Goal: Task Accomplishment & Management: Use online tool/utility

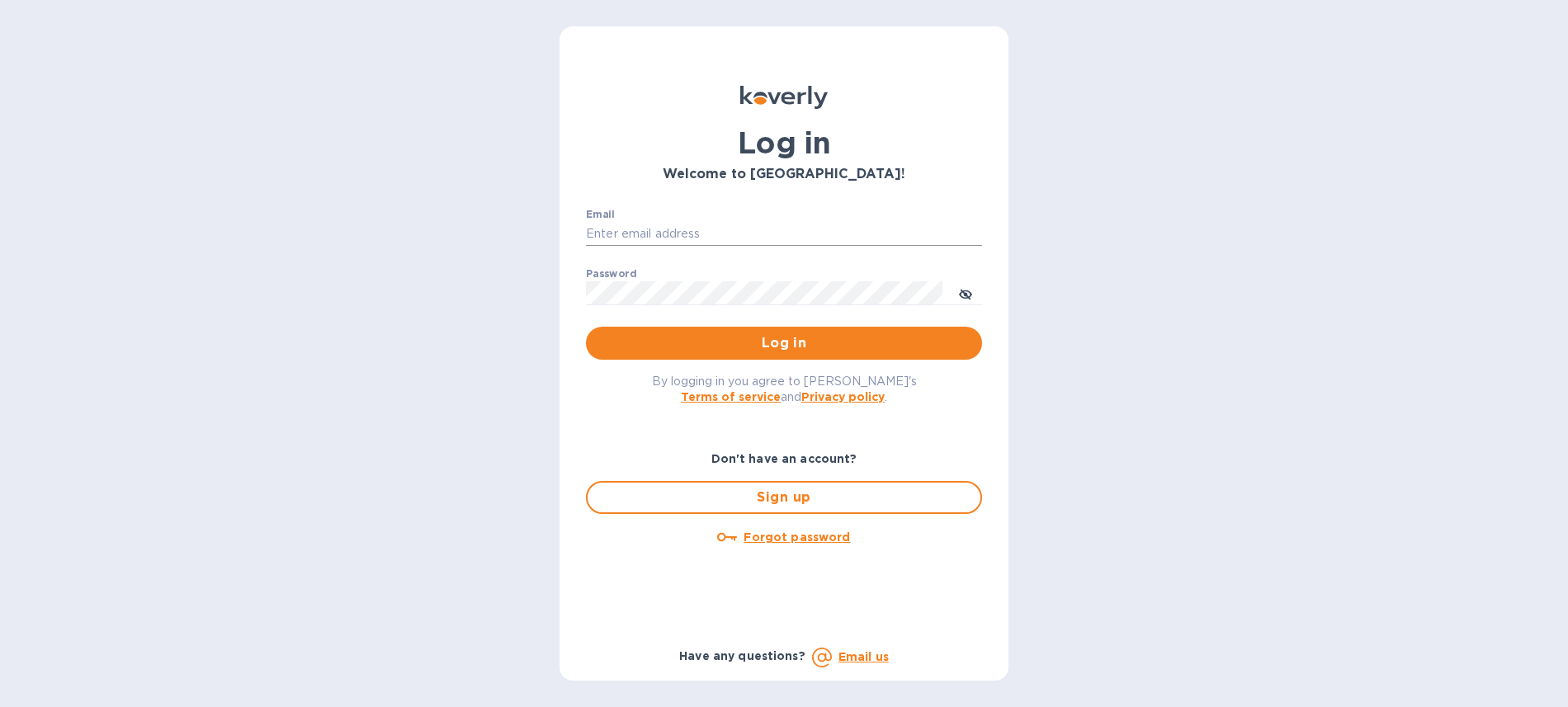
click at [789, 230] on input "Email" at bounding box center [784, 234] width 396 height 25
click at [776, 221] on div "Email ​" at bounding box center [784, 238] width 396 height 59
type input "ruth@airseaintl.net"
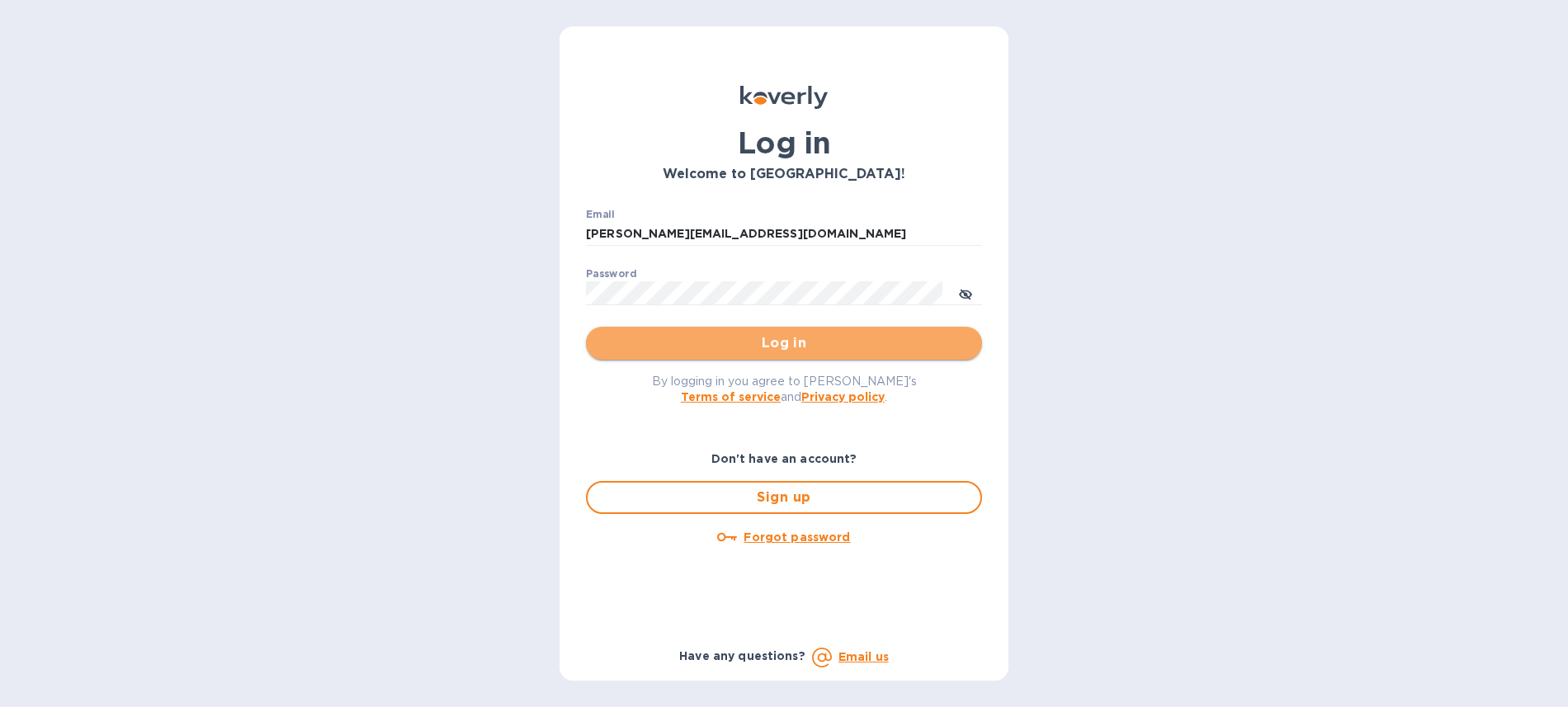
click at [777, 339] on span "Log in" at bounding box center [784, 343] width 370 height 20
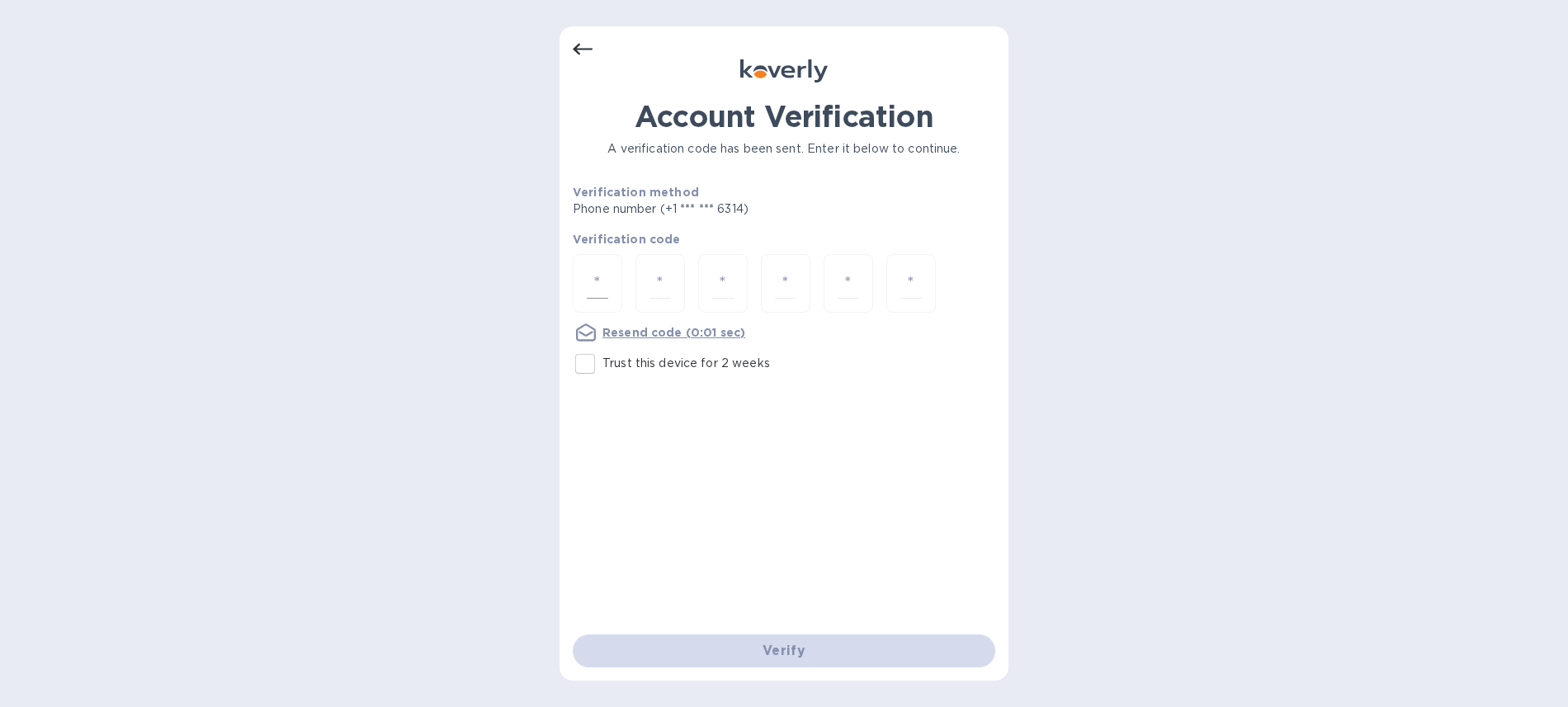
click at [603, 272] on input "number" at bounding box center [597, 283] width 22 height 30
type input "1"
type input "7"
type input "8"
type input "5"
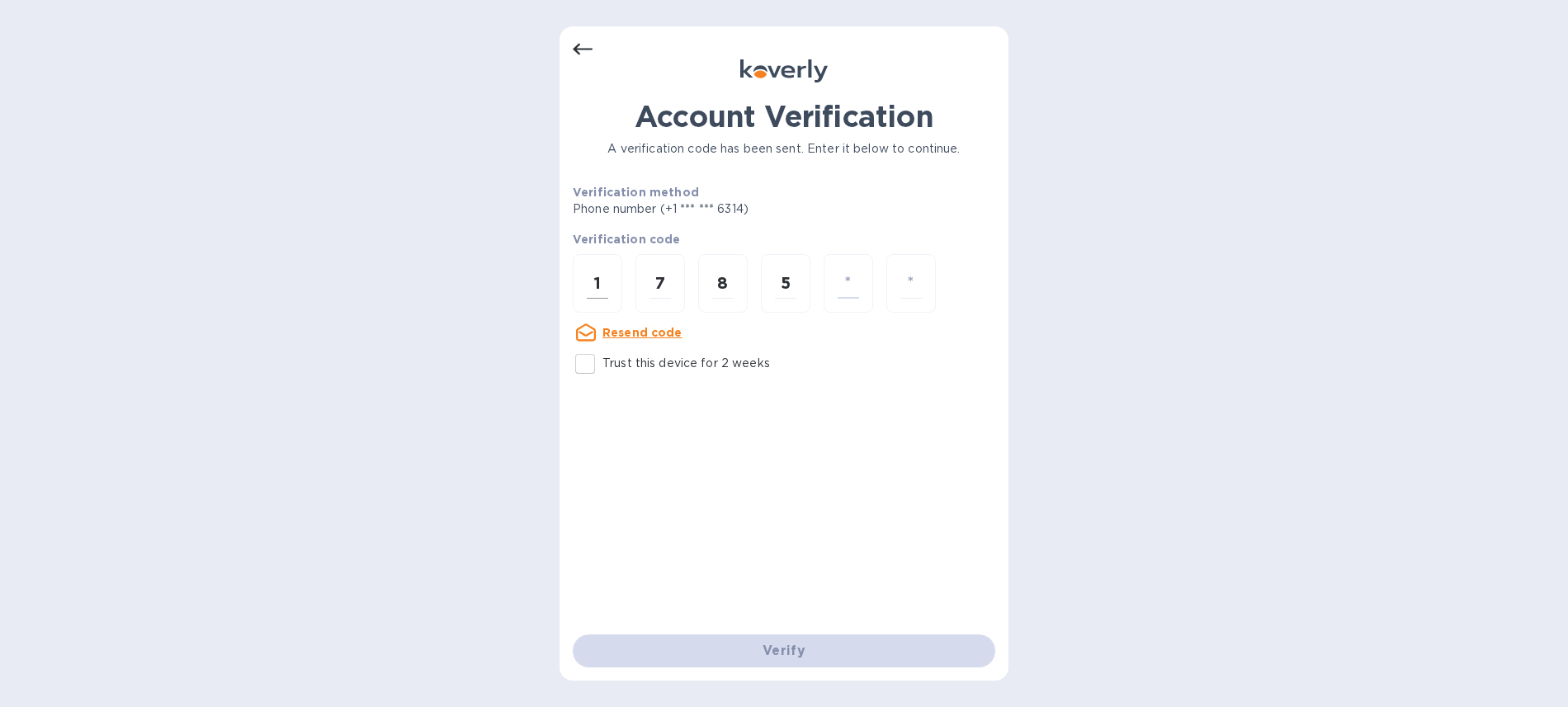
type input "8"
type input "5"
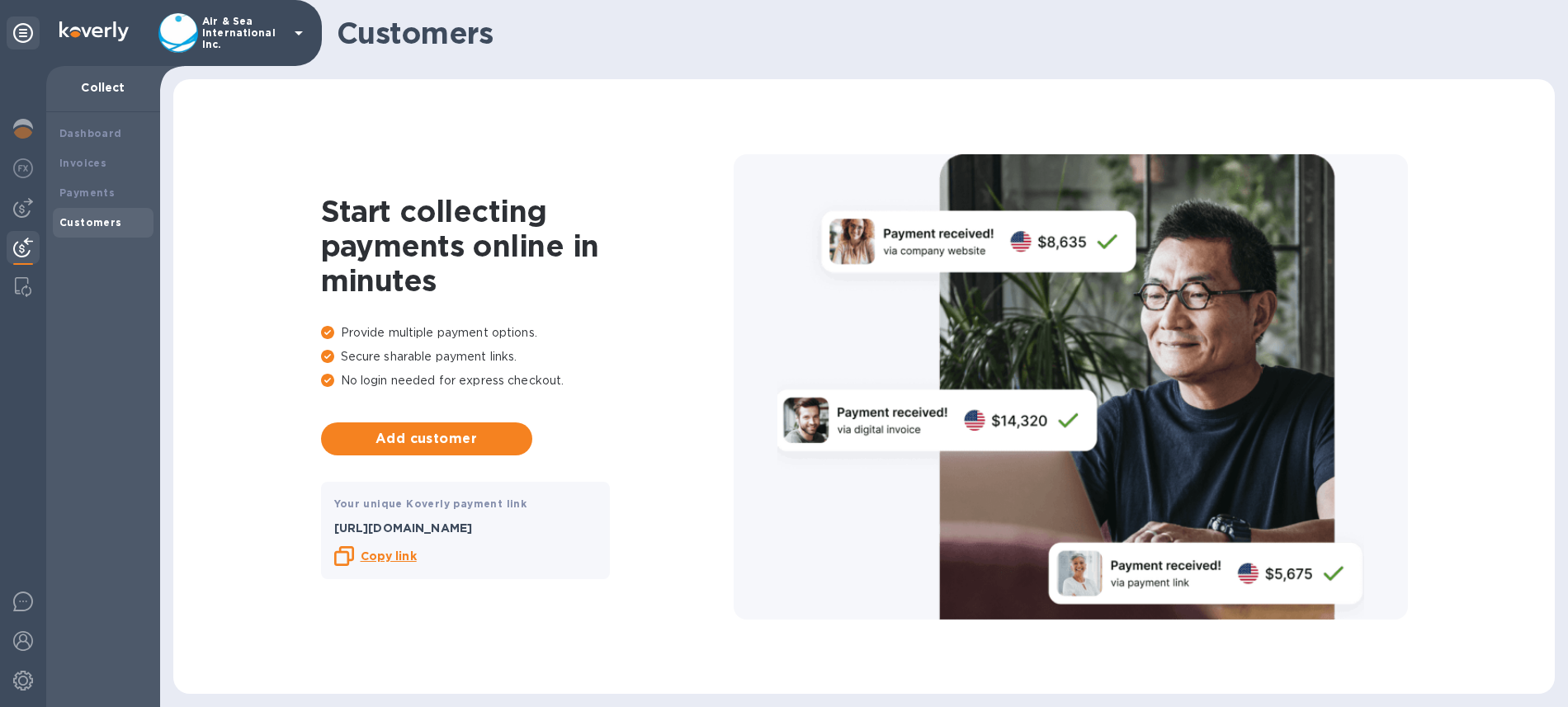
click at [290, 39] on icon at bounding box center [298, 33] width 20 height 20
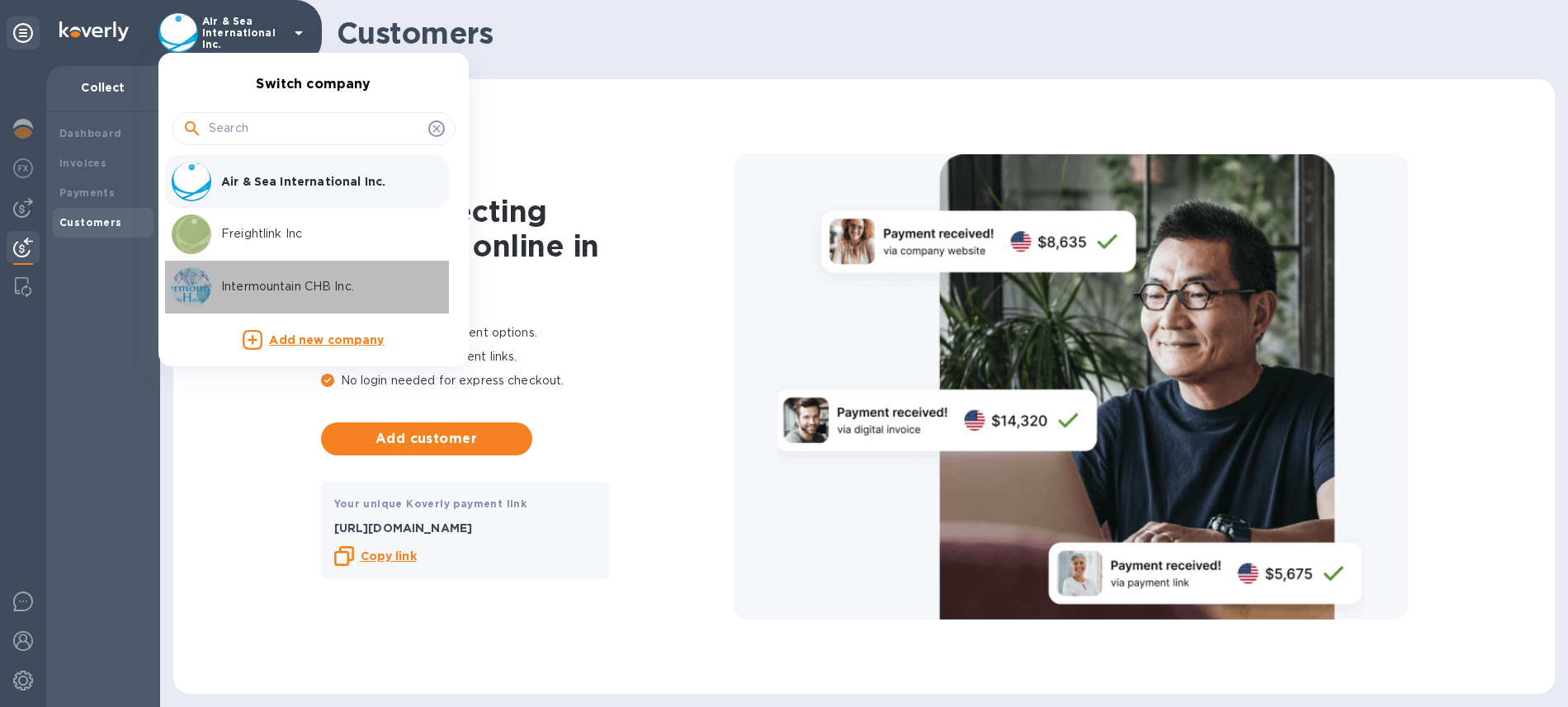
click at [295, 279] on p "Intermountain CHB Inc." at bounding box center [325, 287] width 208 height 17
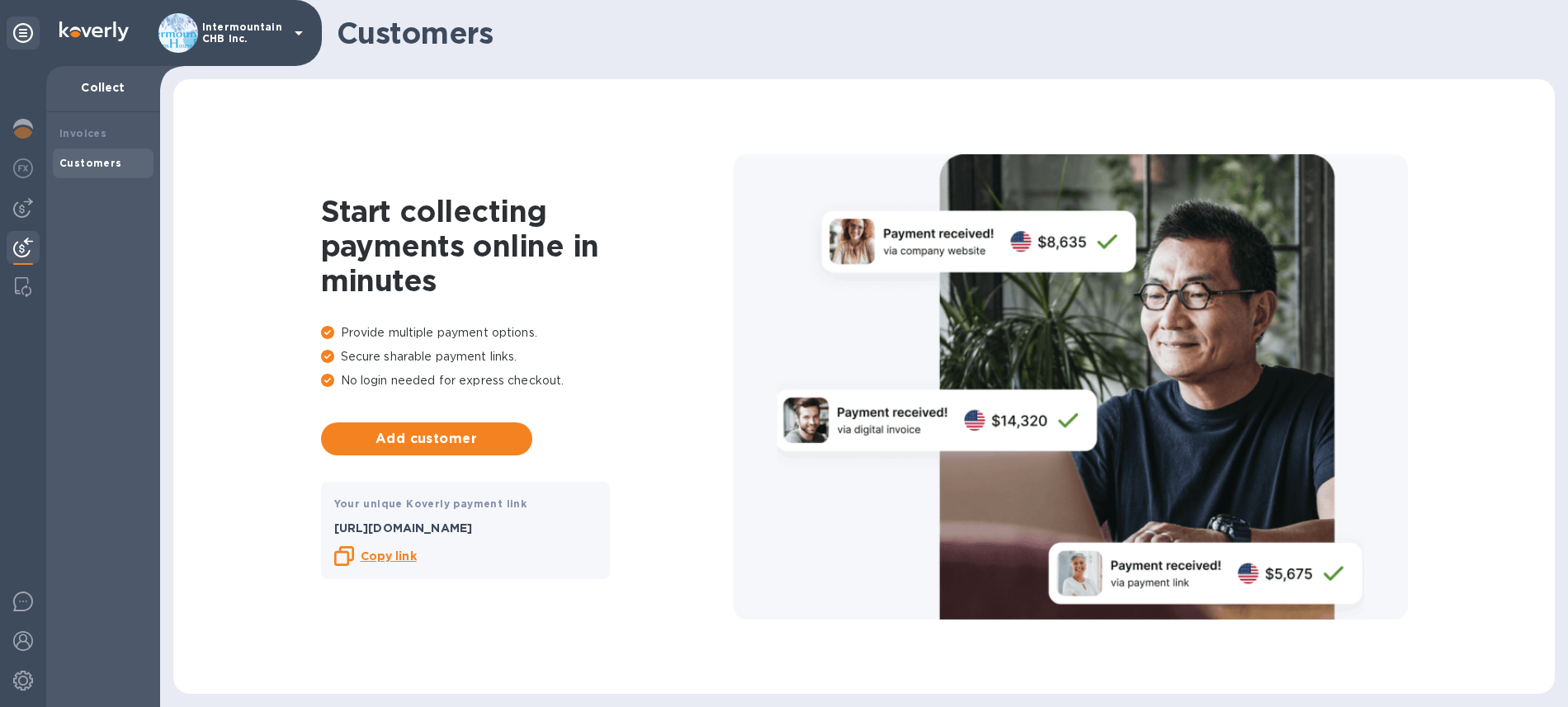
click at [395, 554] on b "Copy link" at bounding box center [388, 555] width 56 height 13
click at [382, 565] on p "Copy link" at bounding box center [388, 557] width 56 height 17
click at [408, 560] on b "Copy link" at bounding box center [388, 555] width 56 height 13
click at [303, 34] on icon at bounding box center [298, 33] width 20 height 20
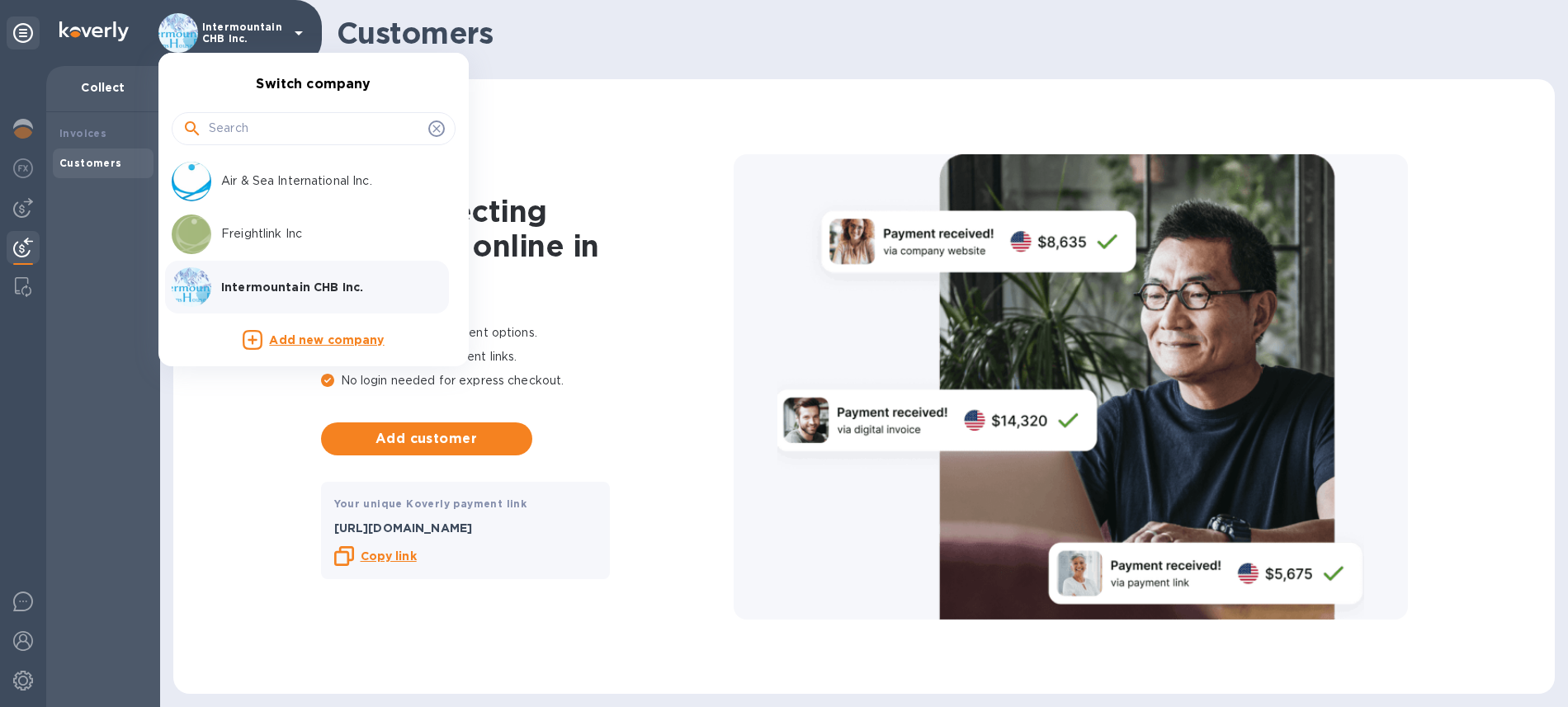
click at [336, 181] on p "Air & Sea International Inc." at bounding box center [325, 181] width 208 height 17
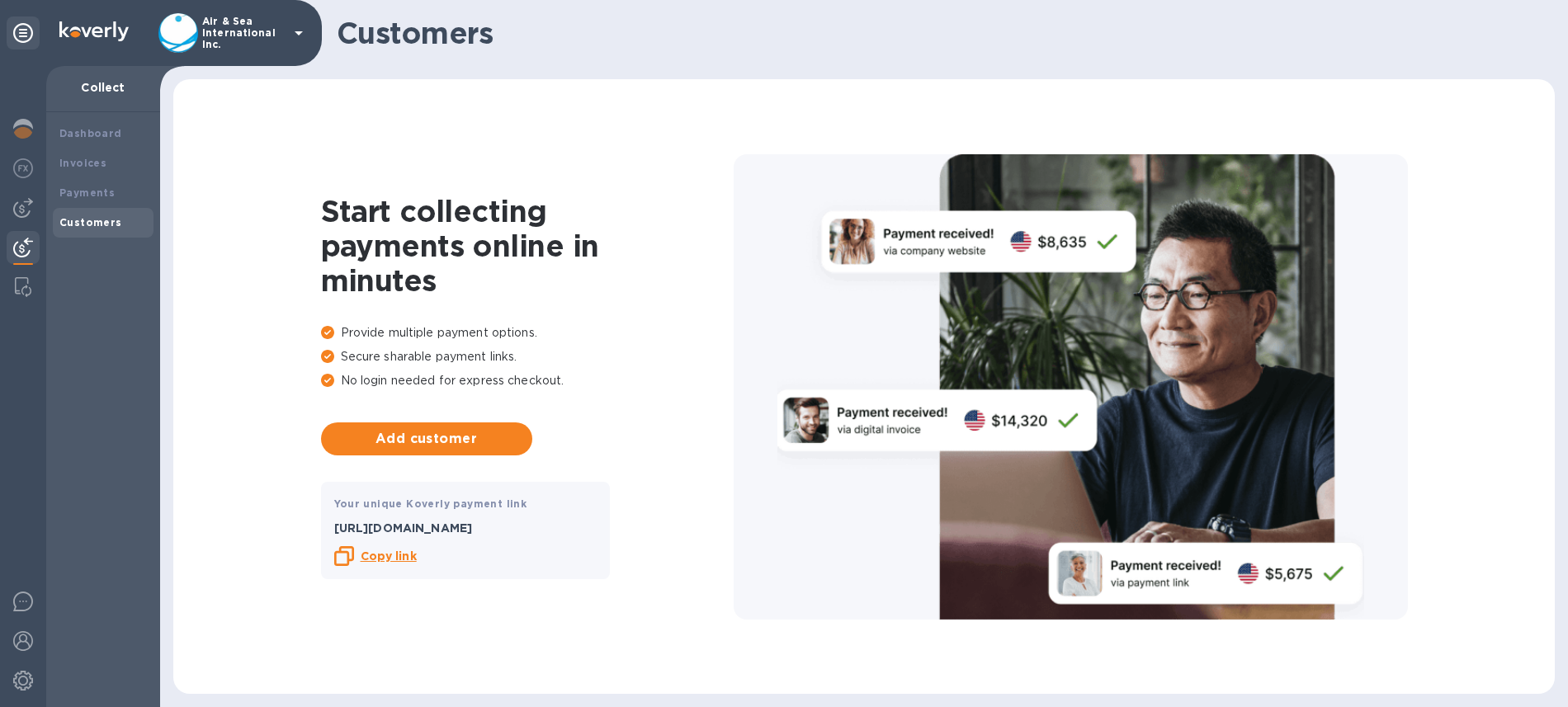
click at [394, 552] on b "Copy link" at bounding box center [388, 555] width 56 height 13
click at [281, 16] on p "Air & Sea International Inc." at bounding box center [244, 33] width 83 height 34
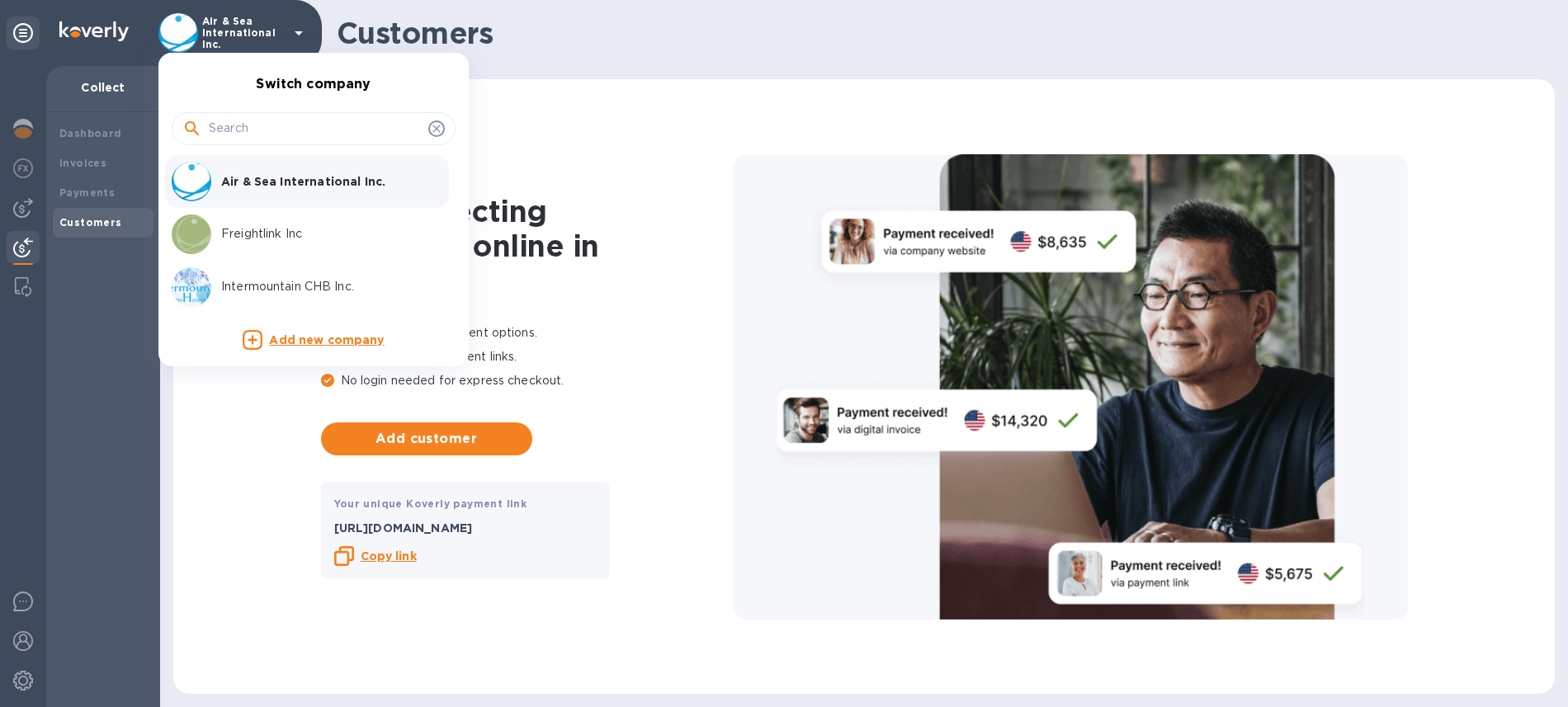
click at [289, 241] on p "Freightlink Inc" at bounding box center [325, 234] width 208 height 17
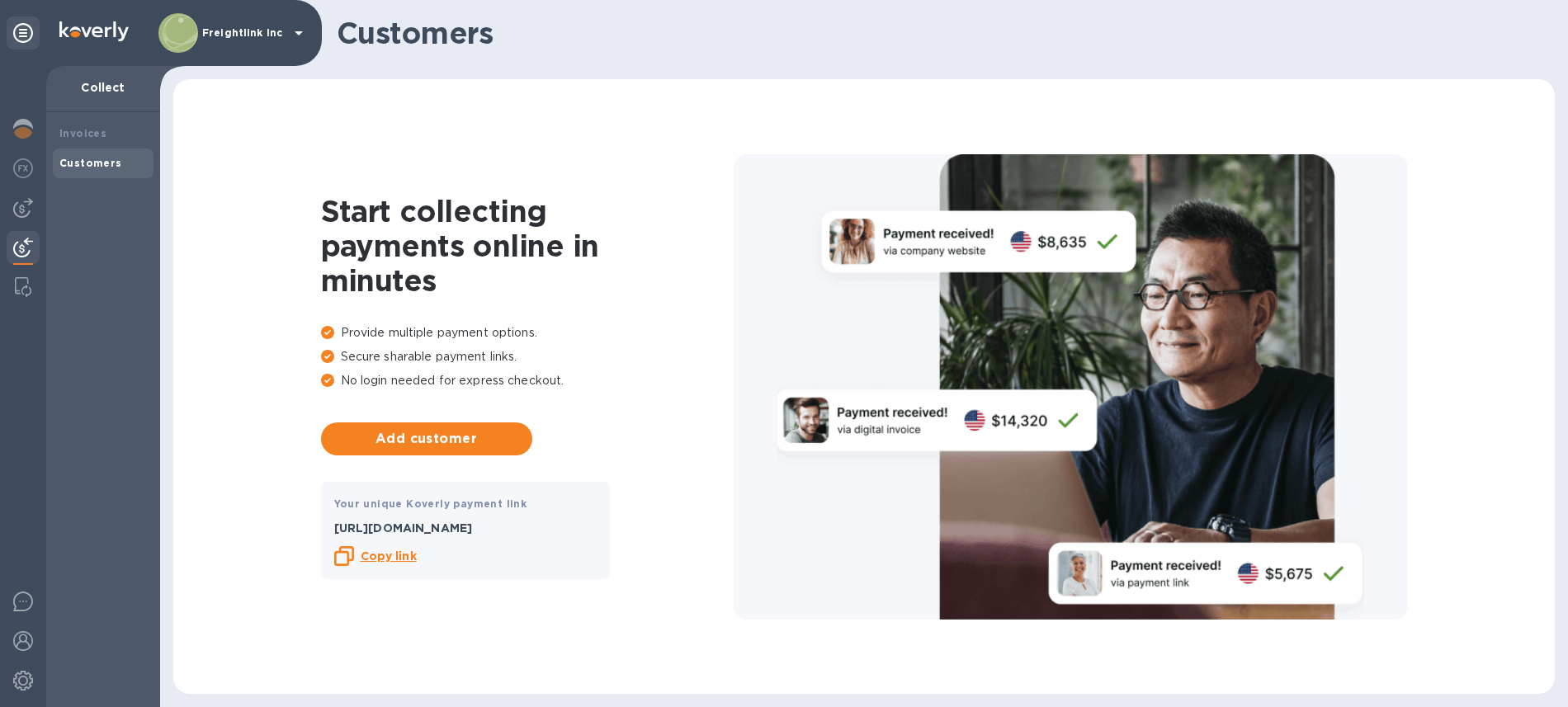
click at [396, 556] on b "Copy link" at bounding box center [388, 555] width 56 height 13
